Goal: Task Accomplishment & Management: Use online tool/utility

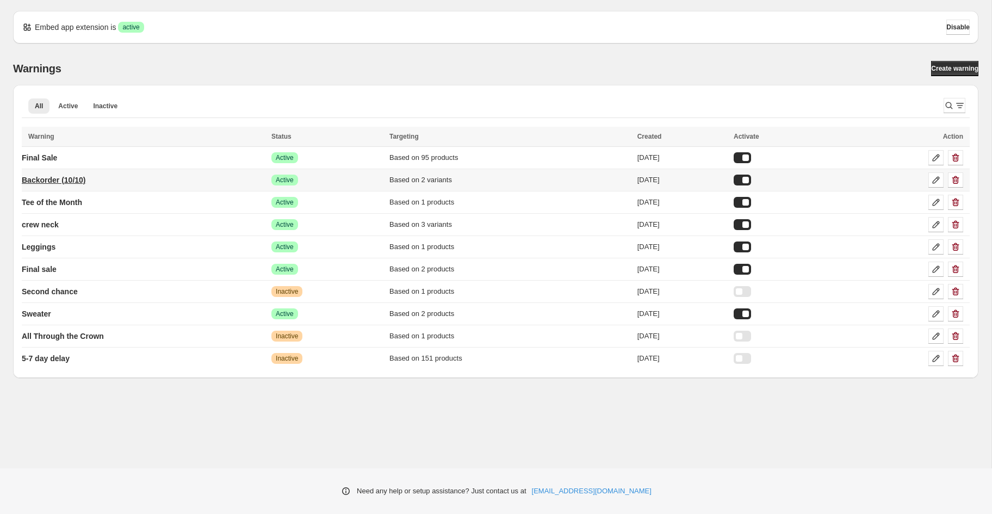
click at [64, 180] on p "Backorder (10/10)" at bounding box center [54, 180] width 64 height 11
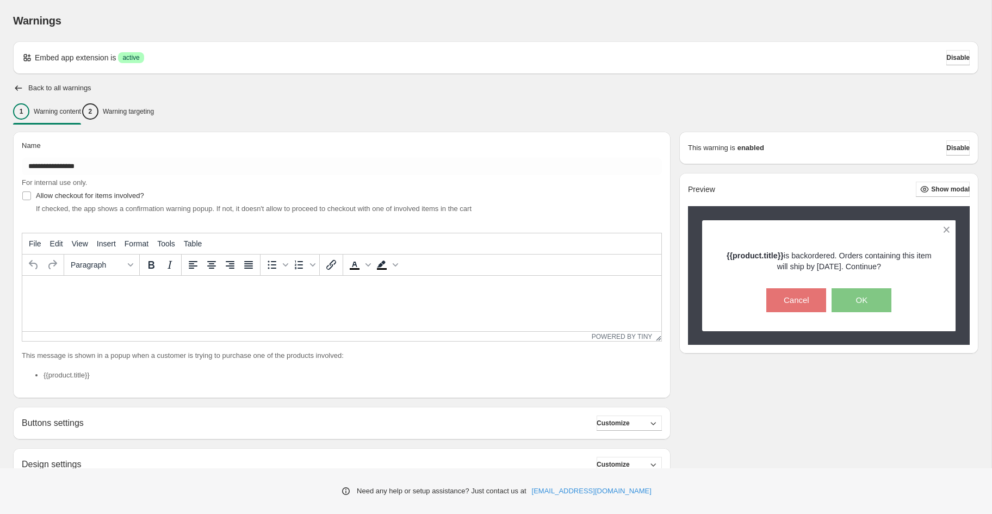
type input "**********"
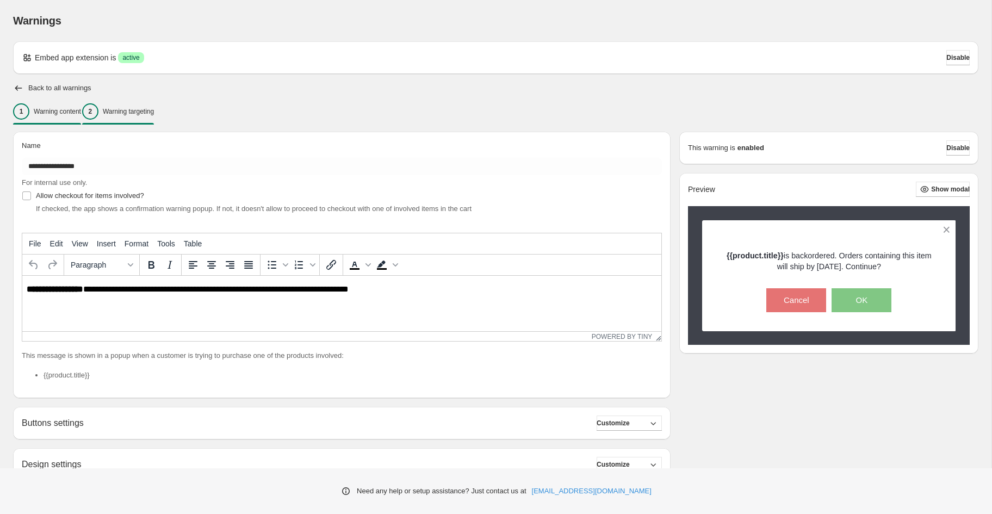
click at [144, 114] on p "Warning targeting" at bounding box center [128, 111] width 51 height 9
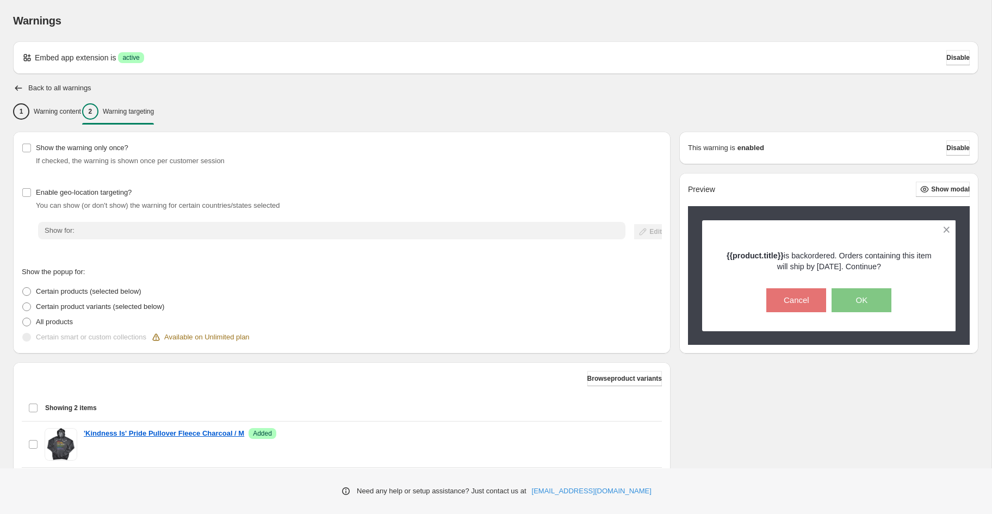
scroll to position [120, 0]
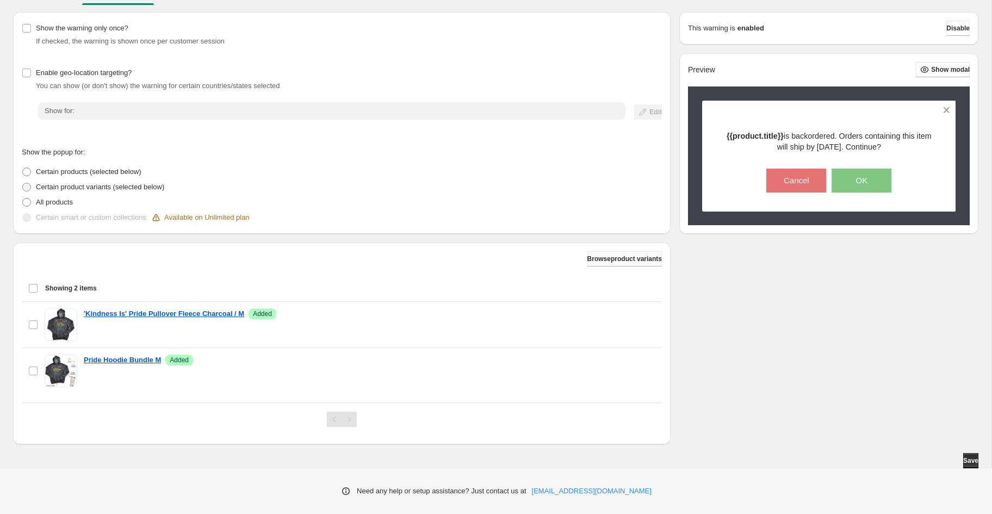
click at [610, 265] on button "Browse product variants" at bounding box center [625, 258] width 75 height 15
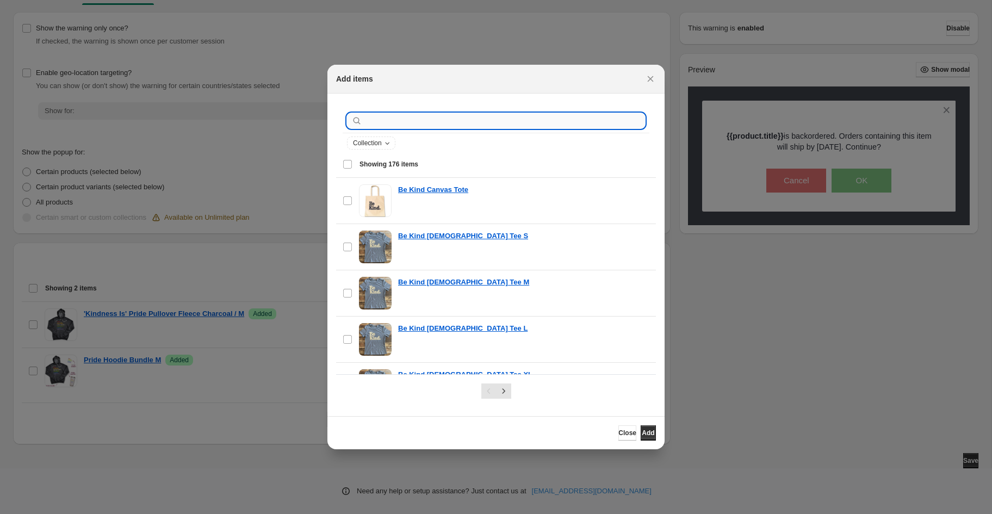
click at [462, 127] on input ":r1i:" at bounding box center [504, 120] width 281 height 15
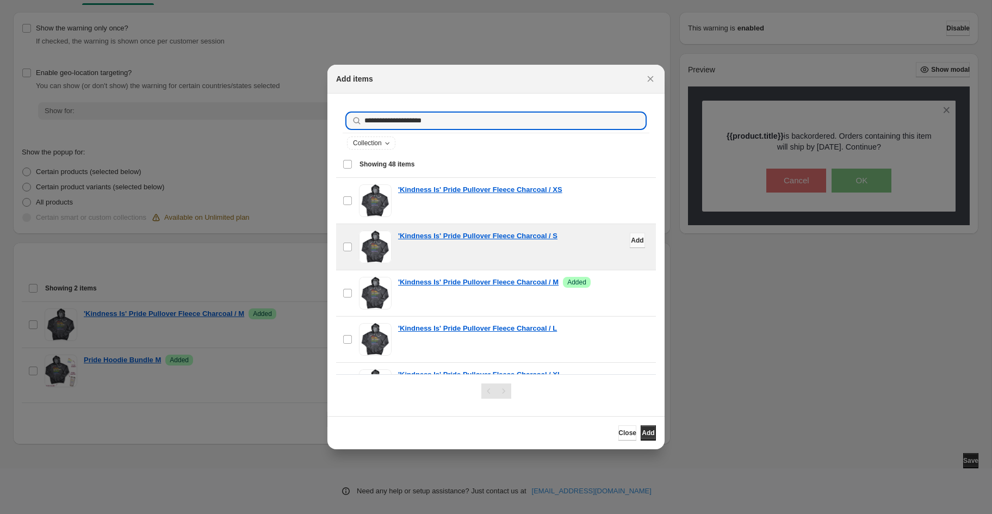
click at [634, 240] on span "Add" at bounding box center [637, 240] width 13 height 9
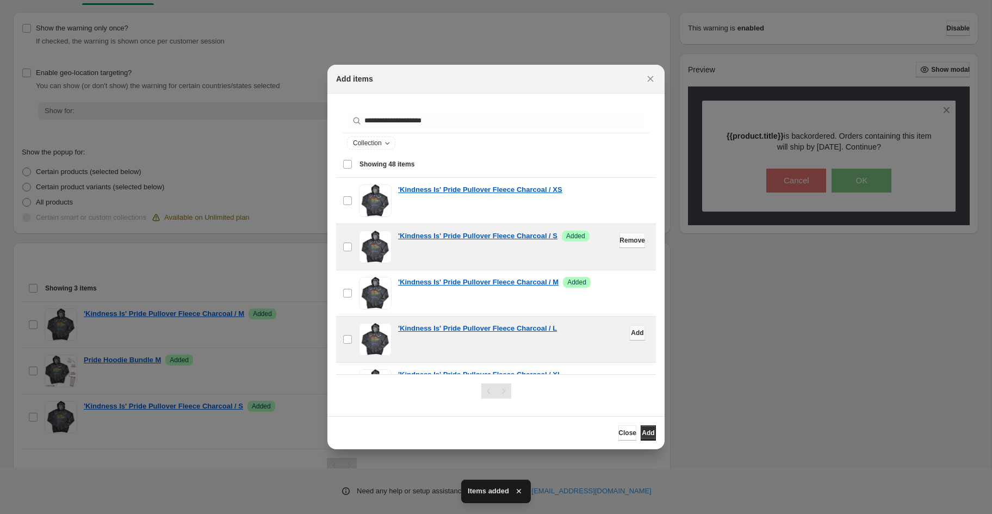
click at [633, 329] on span "Add" at bounding box center [637, 333] width 13 height 9
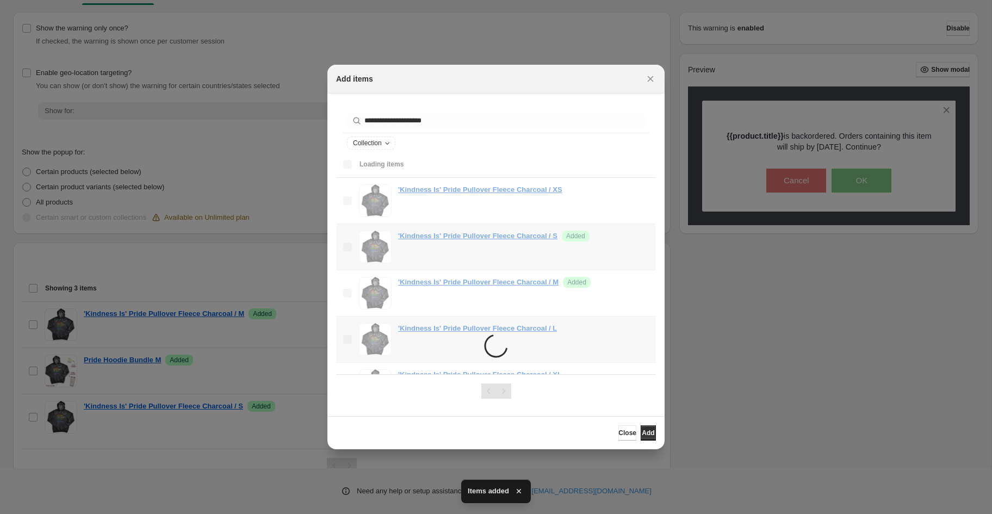
scroll to position [18, 0]
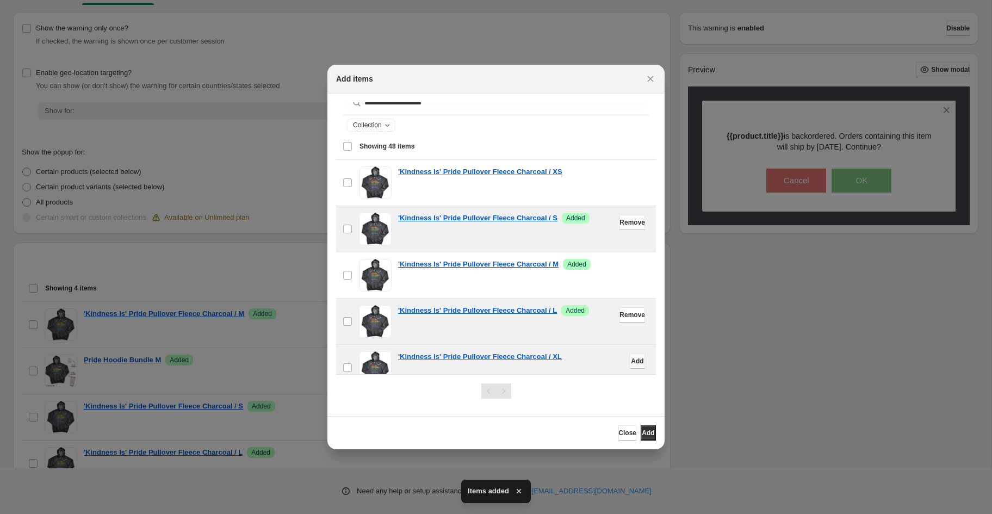
click at [635, 361] on span "Add" at bounding box center [637, 361] width 13 height 9
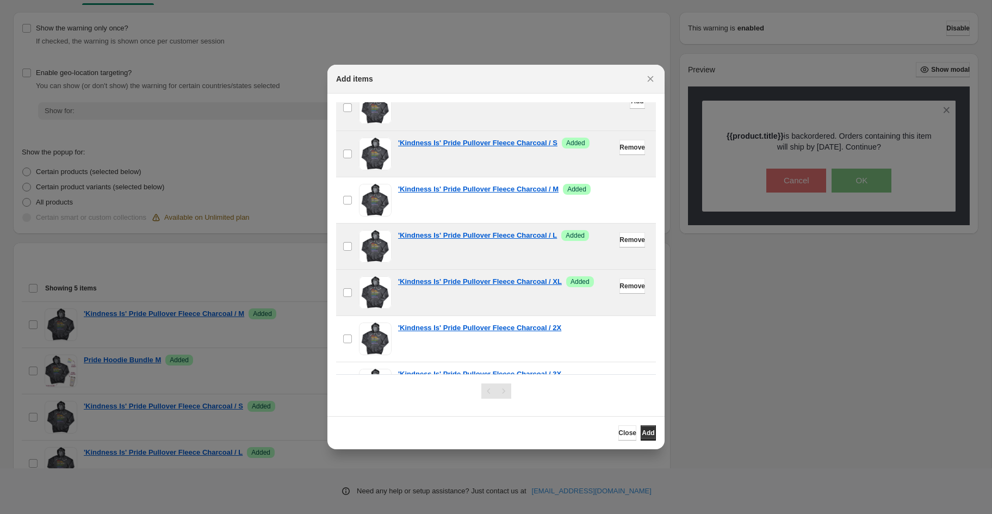
scroll to position [0, 0]
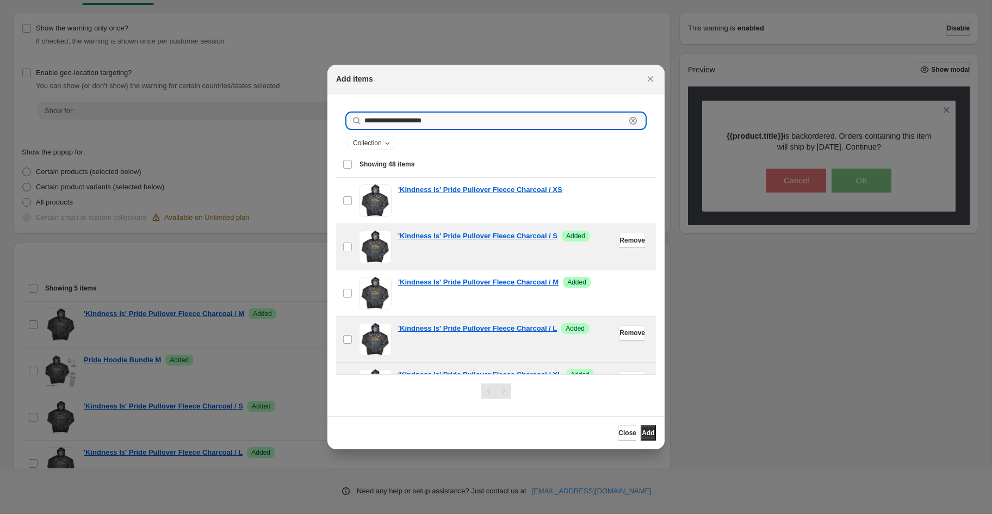
click at [490, 119] on input "**********" at bounding box center [494, 120] width 261 height 15
type input "**********"
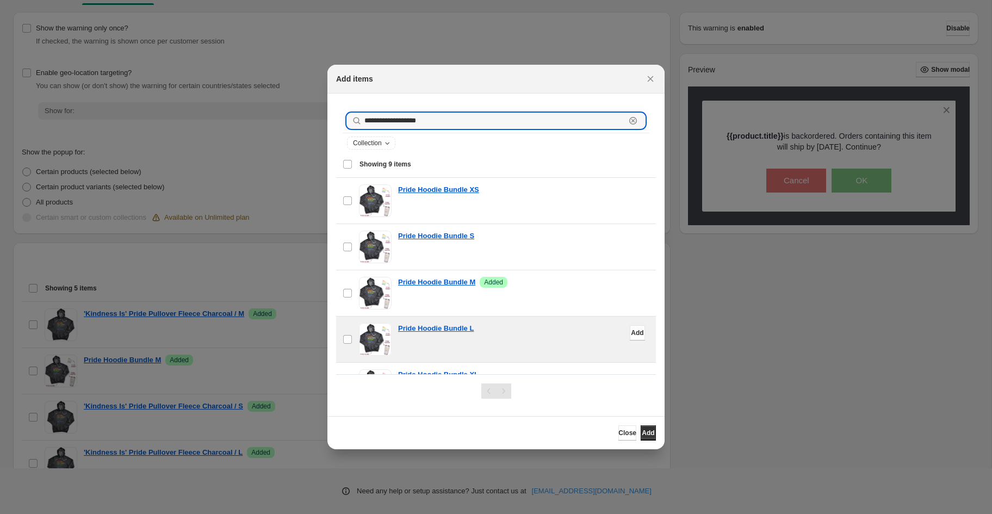
scroll to position [126, 0]
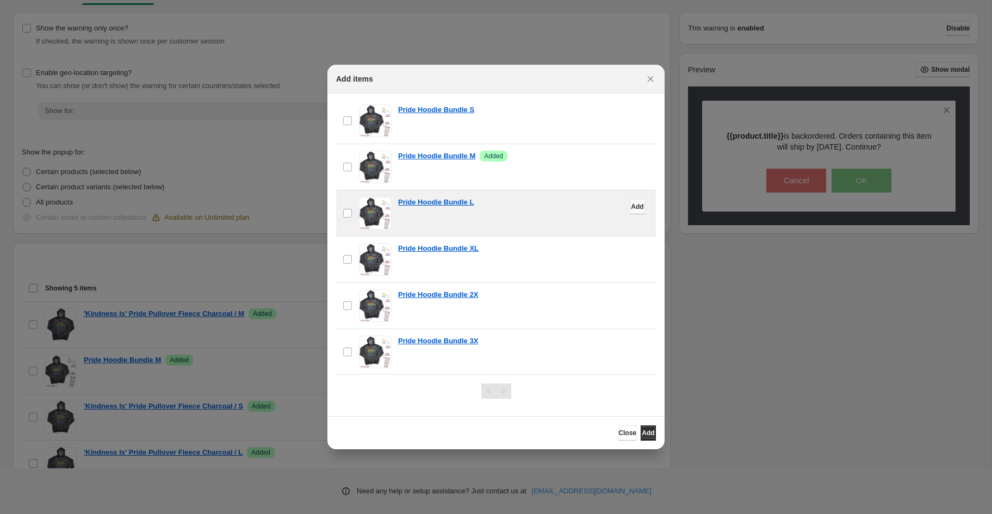
click at [632, 207] on span "Add" at bounding box center [637, 206] width 13 height 9
click at [633, 250] on span "Add" at bounding box center [637, 253] width 13 height 9
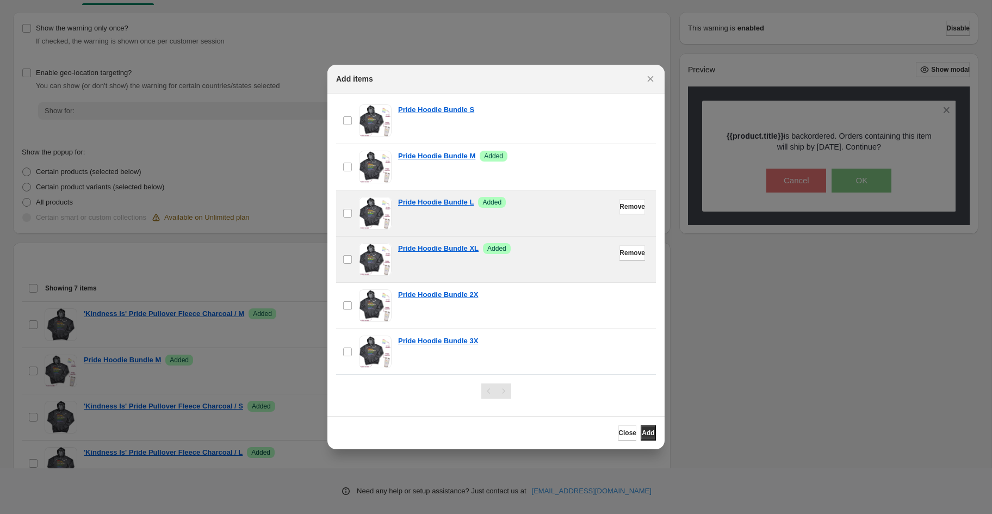
scroll to position [124, 0]
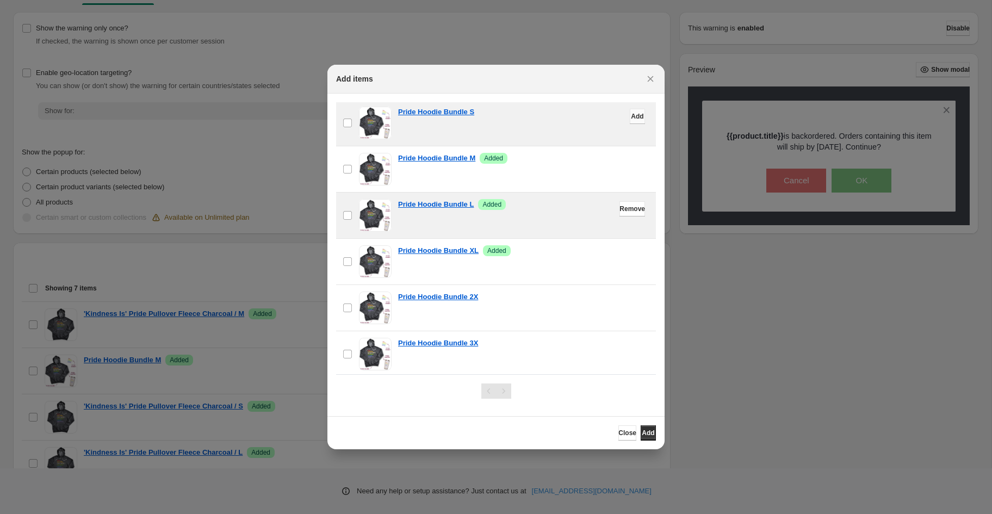
click at [631, 114] on span "Add" at bounding box center [637, 116] width 13 height 9
click at [642, 431] on span "Add" at bounding box center [648, 433] width 13 height 9
click at [619, 431] on span "Close" at bounding box center [628, 433] width 18 height 9
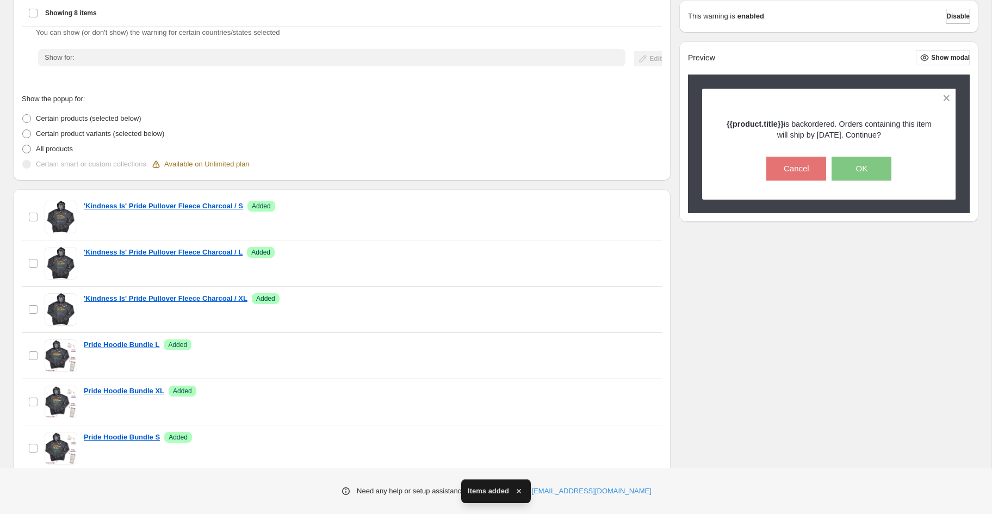
scroll to position [250, 0]
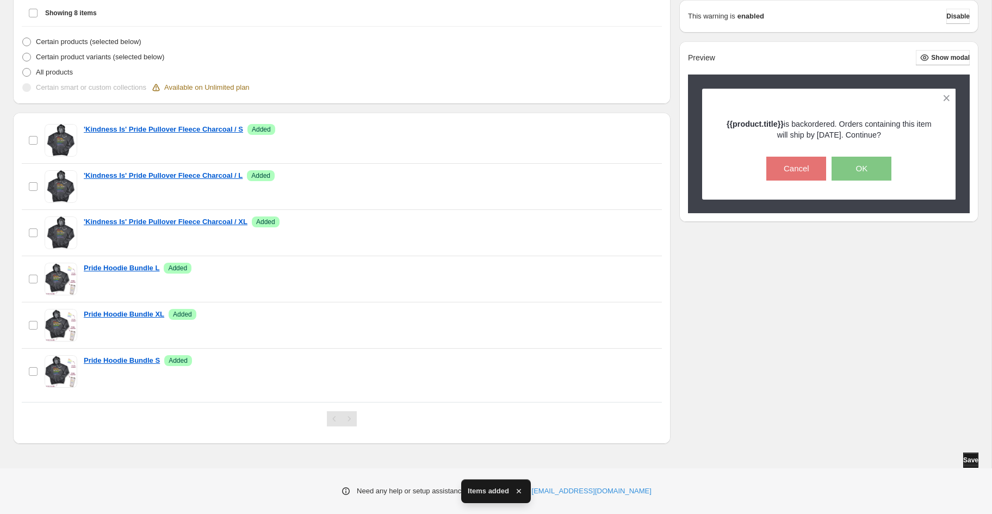
click at [963, 460] on span "Save" at bounding box center [970, 460] width 15 height 9
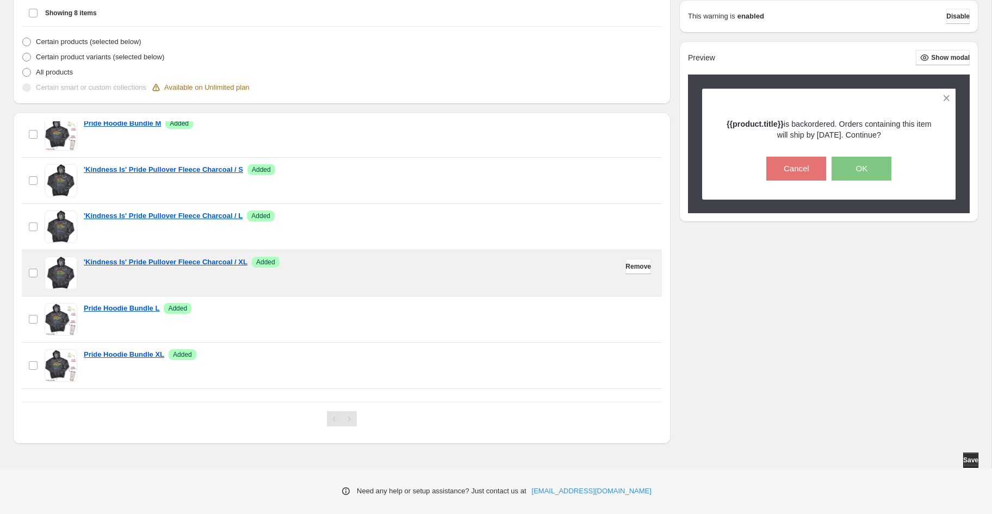
scroll to position [147, 0]
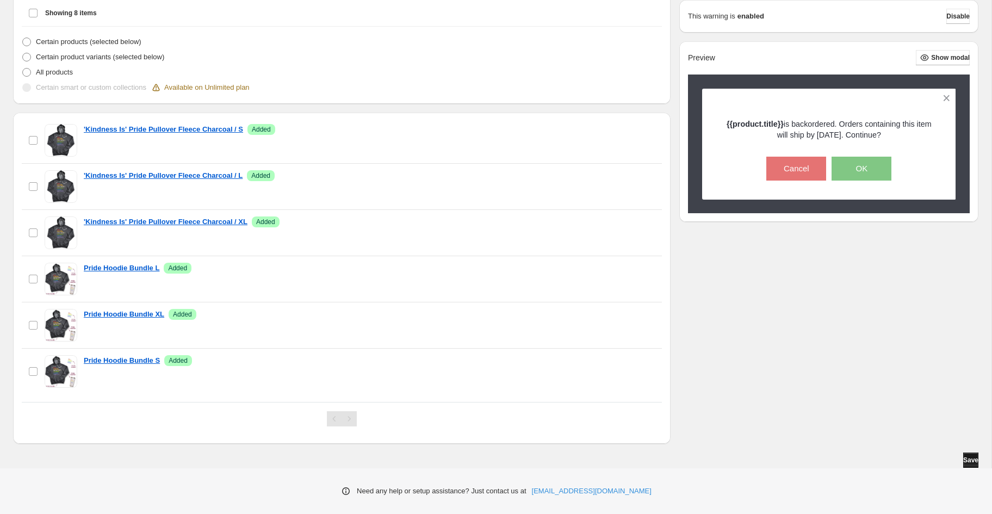
click at [966, 461] on span "Save" at bounding box center [970, 460] width 15 height 9
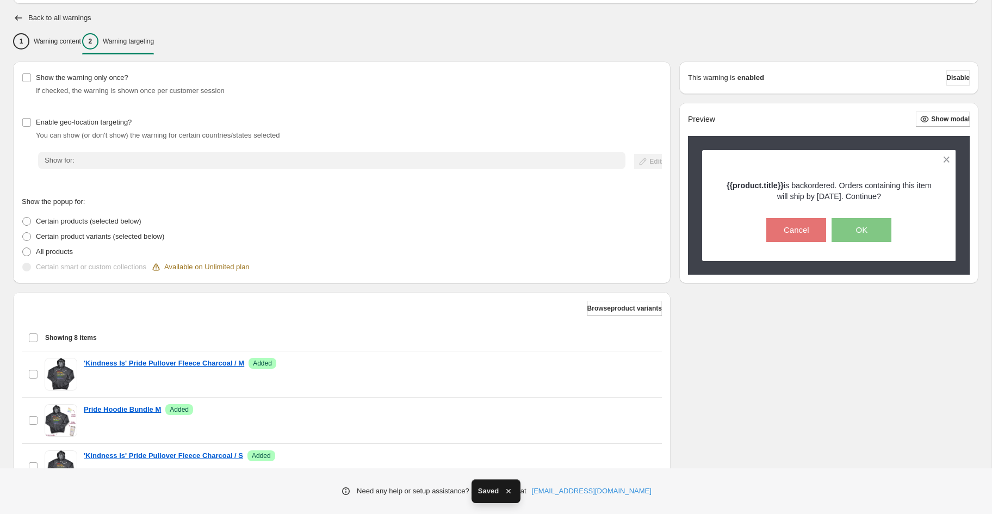
scroll to position [0, 0]
